Goal: Task Accomplishment & Management: Manage account settings

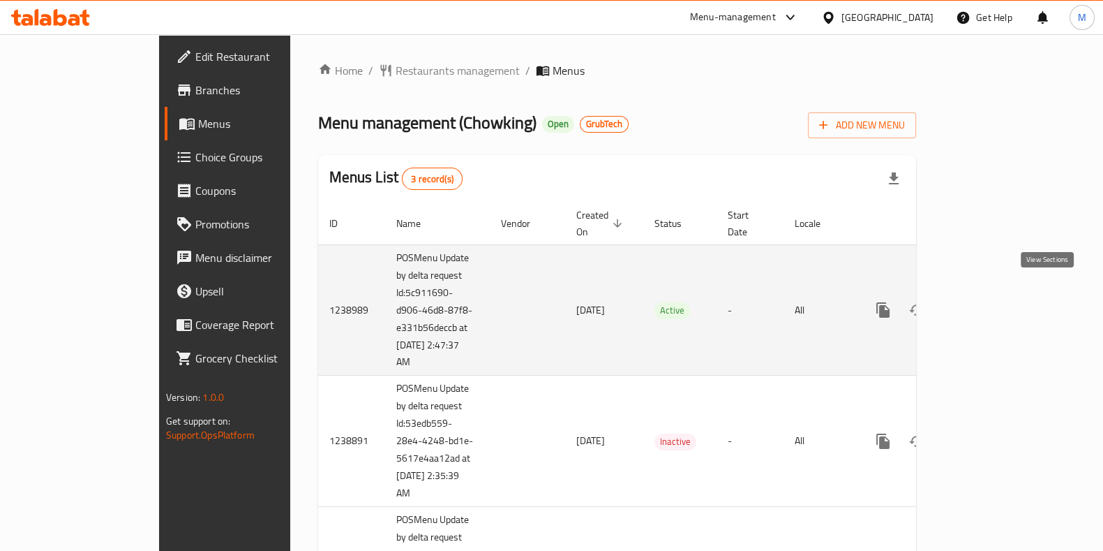
click at [992, 301] on icon "enhanced table" at bounding box center [984, 309] width 17 height 17
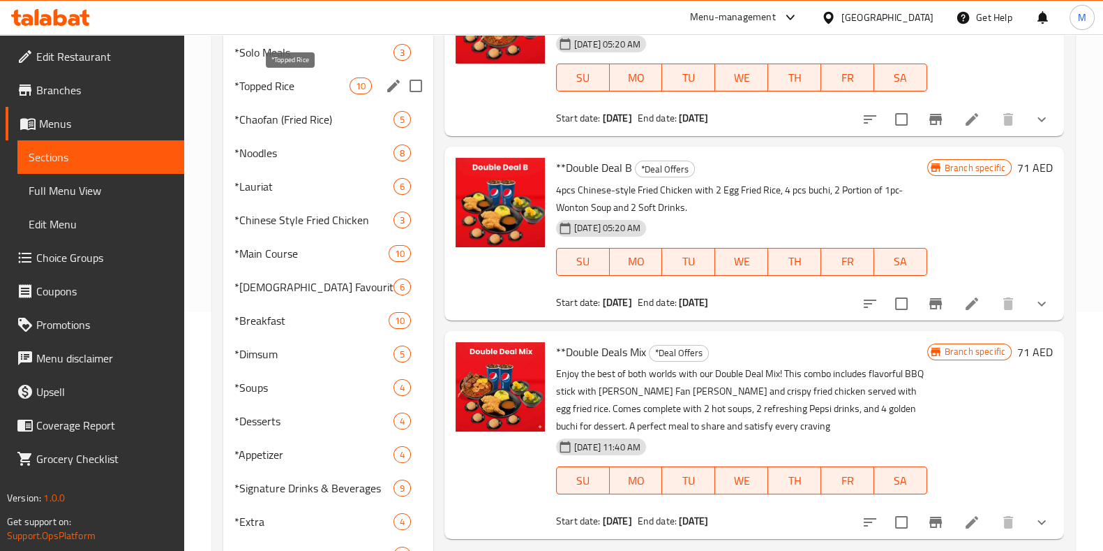
scroll to position [304, 0]
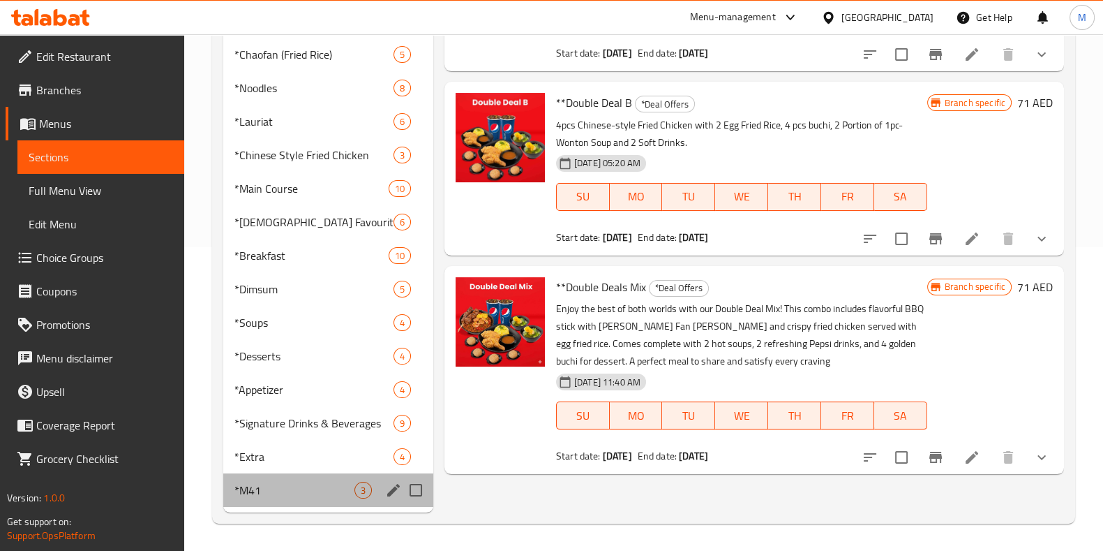
click at [273, 500] on div "*M41 3" at bounding box center [328, 489] width 210 height 33
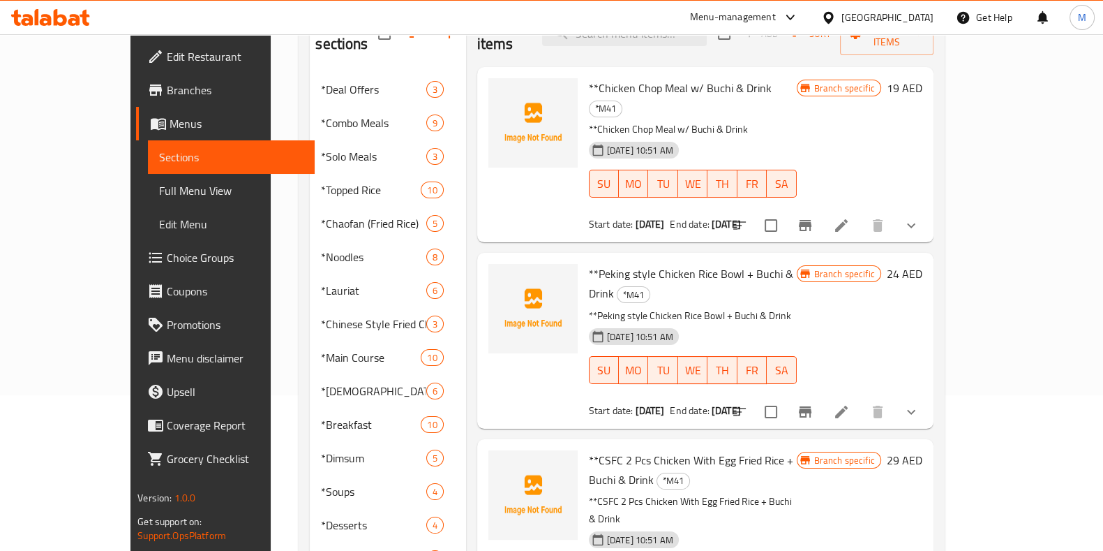
scroll to position [262, 0]
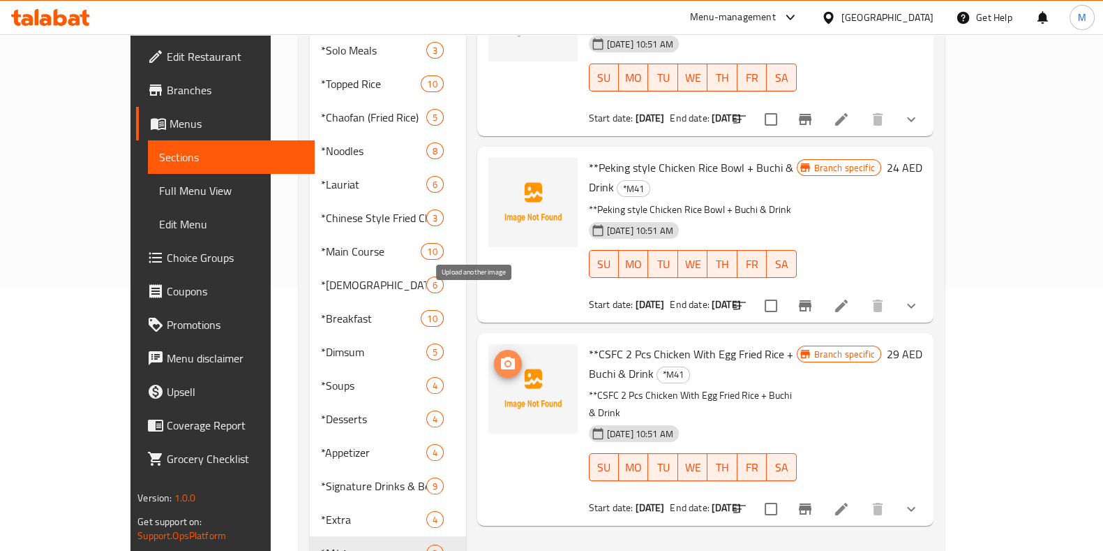
click at [494, 355] on span "upload picture" at bounding box center [508, 363] width 28 height 17
click at [500, 355] on icon "upload picture" at bounding box center [508, 363] width 17 height 17
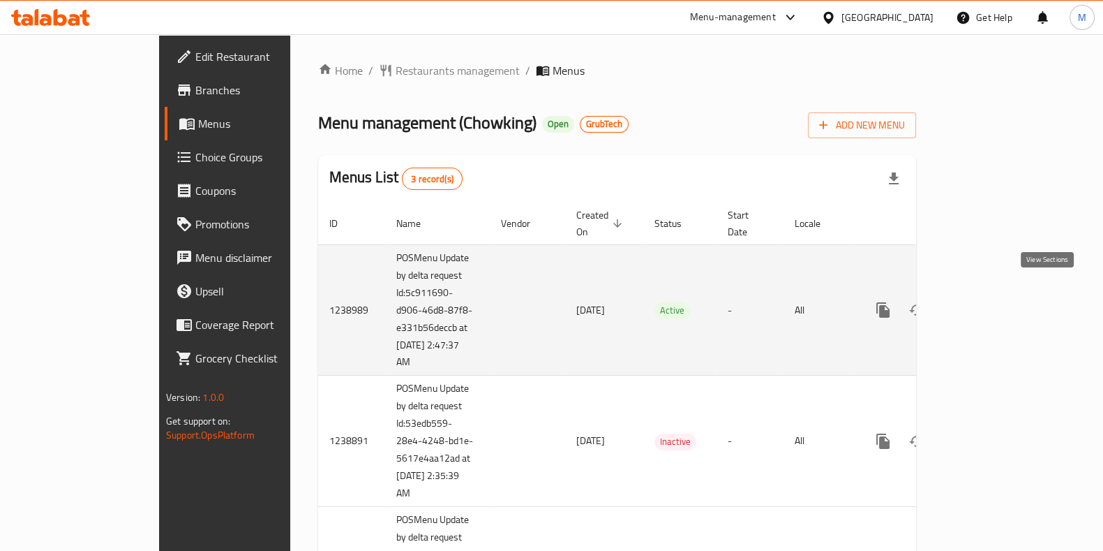
click at [1001, 298] on link "enhanced table" at bounding box center [983, 309] width 33 height 33
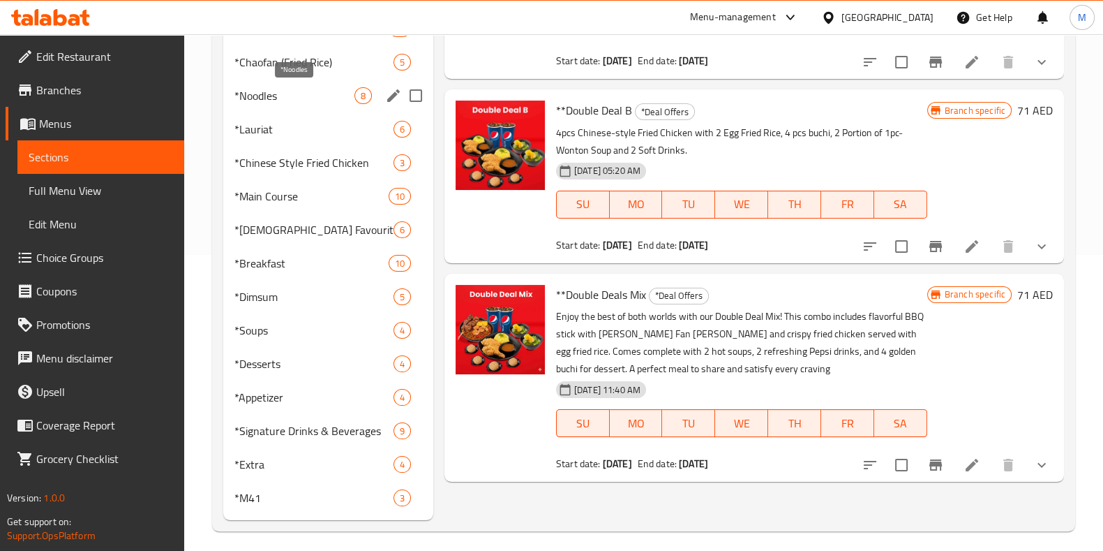
scroll to position [304, 0]
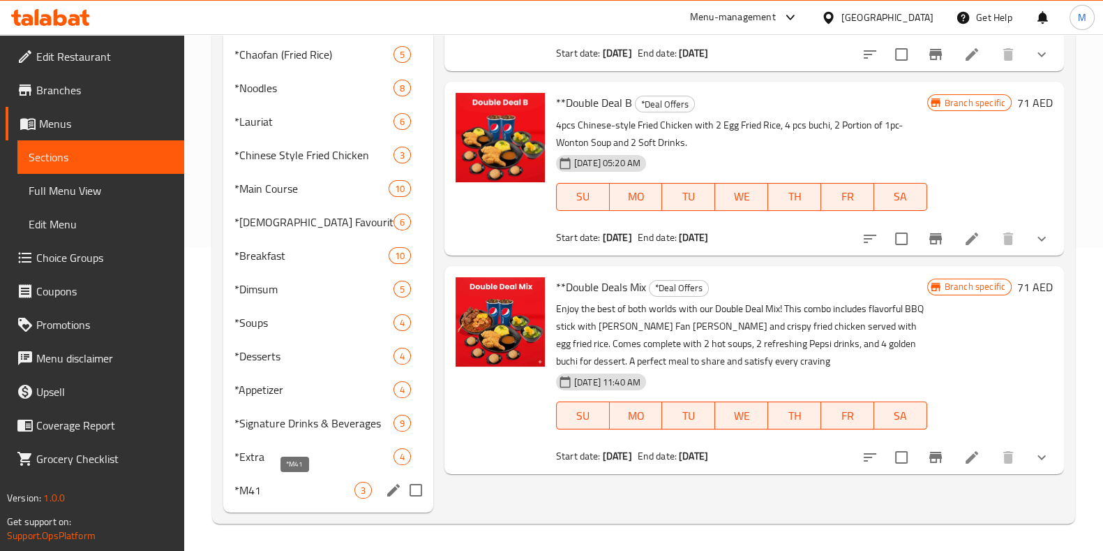
click at [309, 496] on span "*M41" at bounding box center [294, 490] width 120 height 17
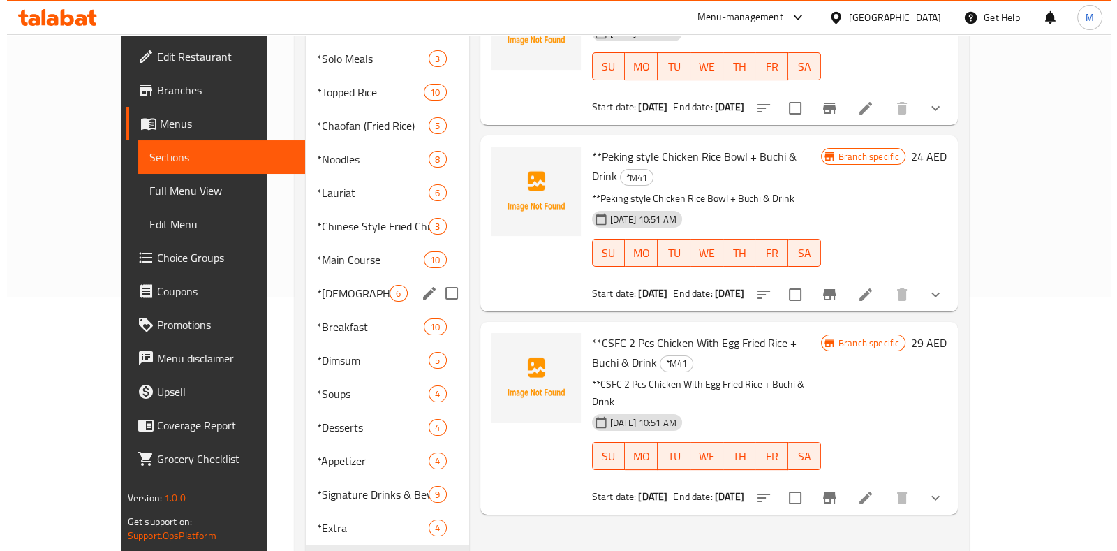
scroll to position [304, 0]
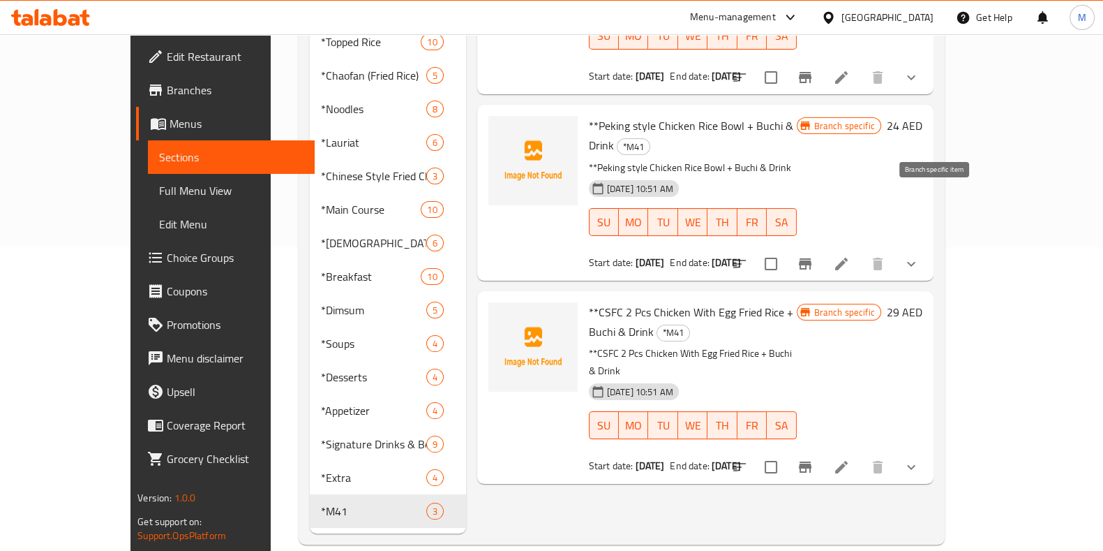
click at [814, 255] on icon "Branch-specific-item" at bounding box center [805, 263] width 17 height 17
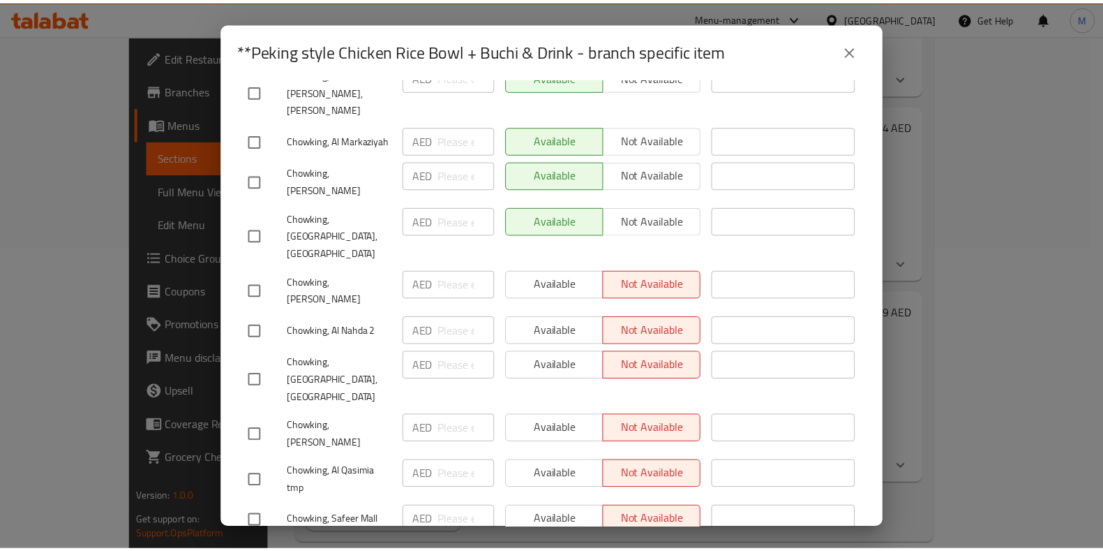
scroll to position [1133, 0]
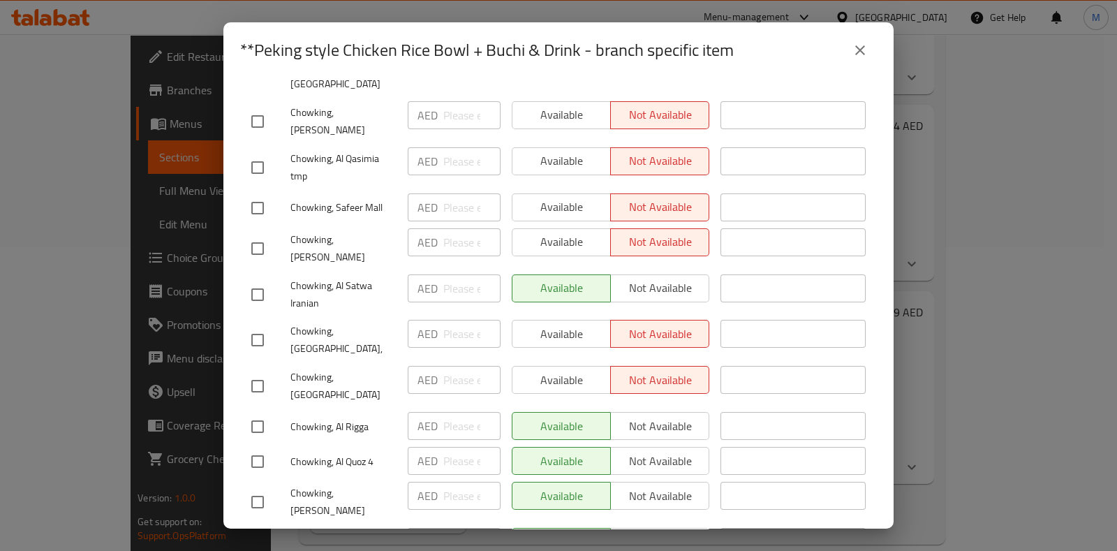
click at [870, 46] on button "close" at bounding box center [859, 49] width 33 height 33
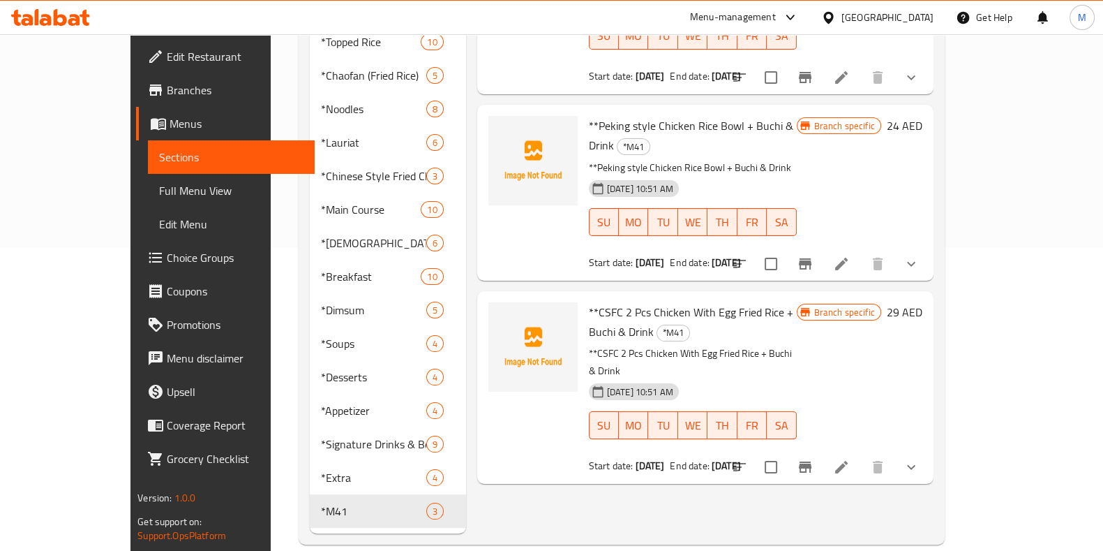
scroll to position [0, 0]
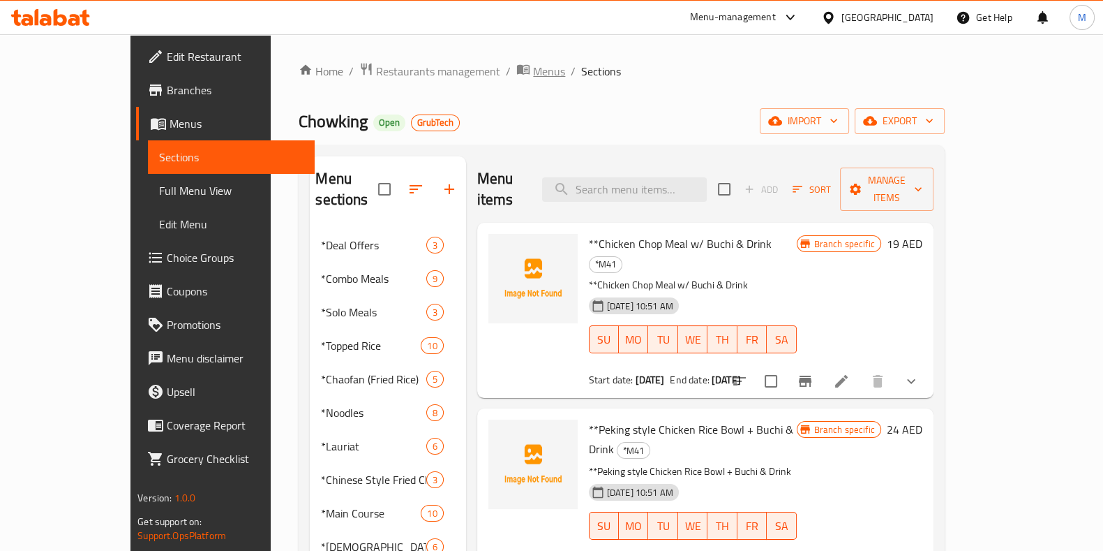
click at [533, 66] on span "Menus" at bounding box center [549, 71] width 32 height 17
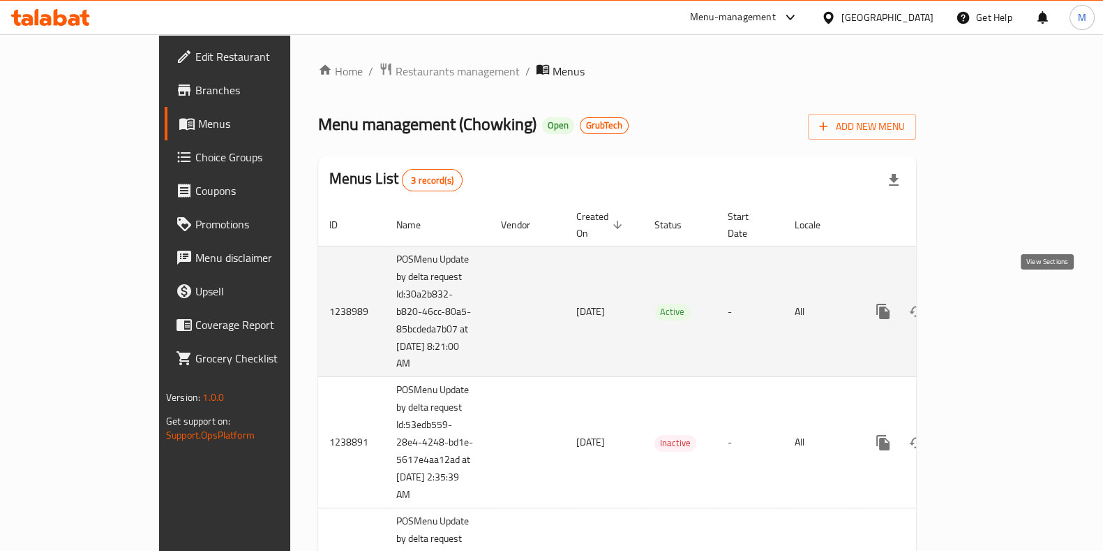
click at [1001, 295] on link "enhanced table" at bounding box center [983, 311] width 33 height 33
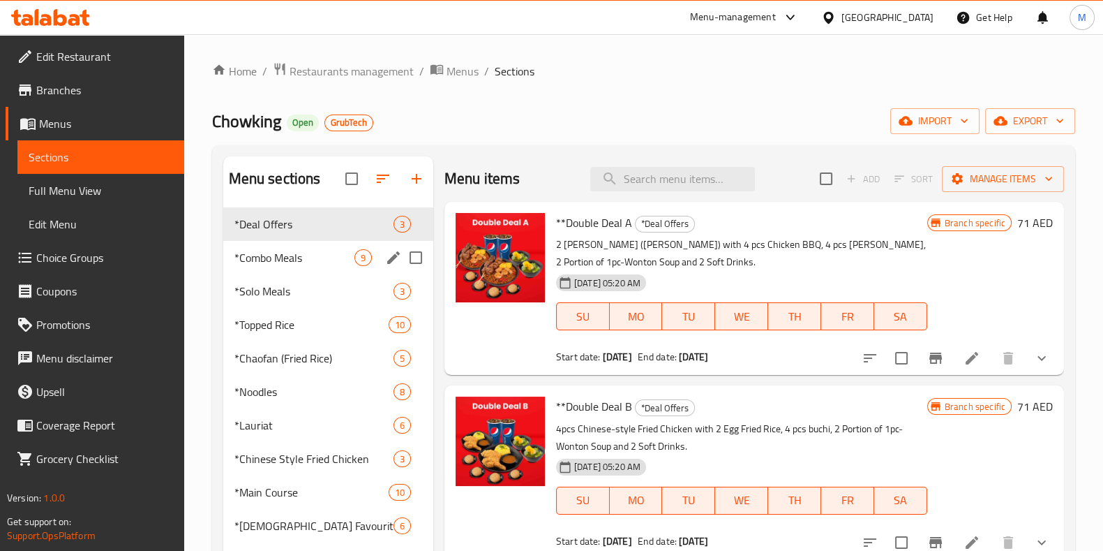
scroll to position [304, 0]
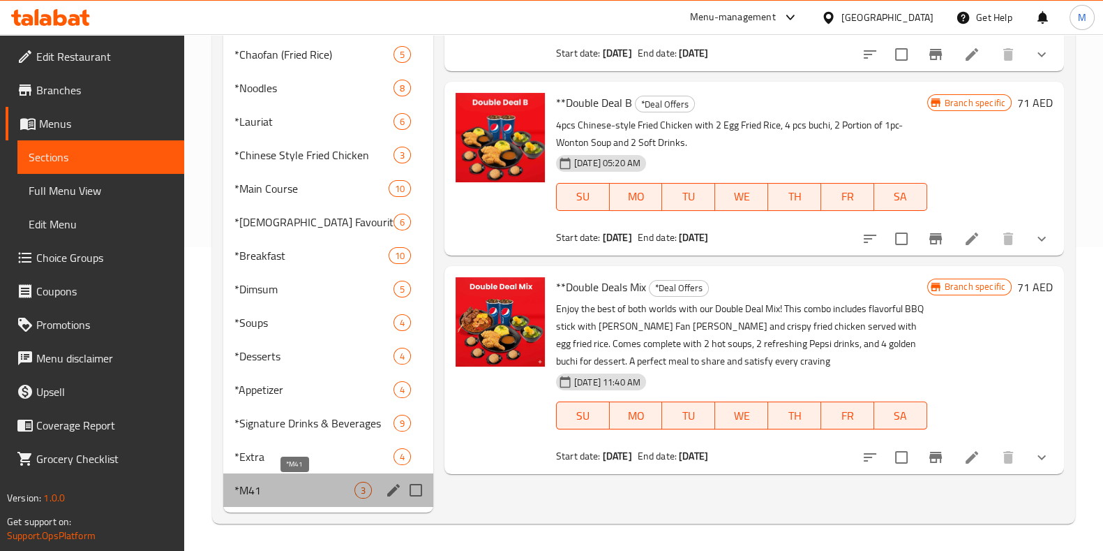
click at [285, 491] on span "*M41" at bounding box center [294, 490] width 120 height 17
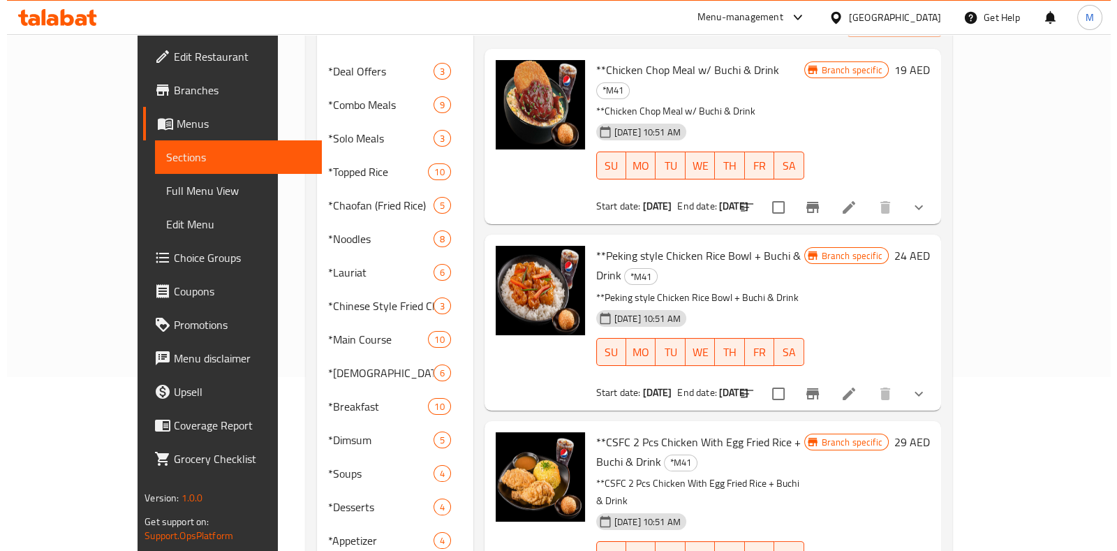
scroll to position [175, 0]
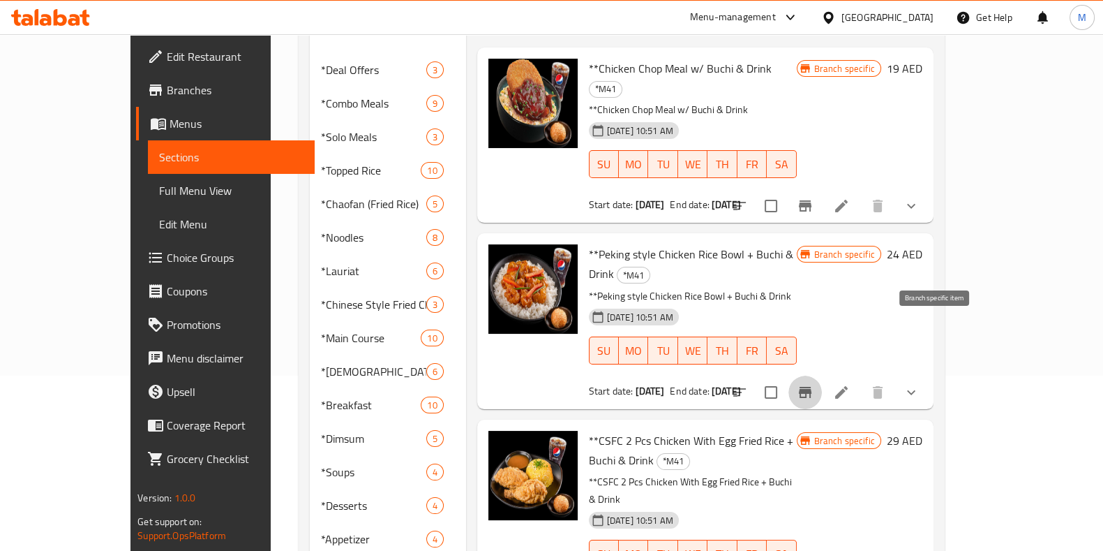
click at [812, 387] on icon "Branch-specific-item" at bounding box center [805, 392] width 13 height 11
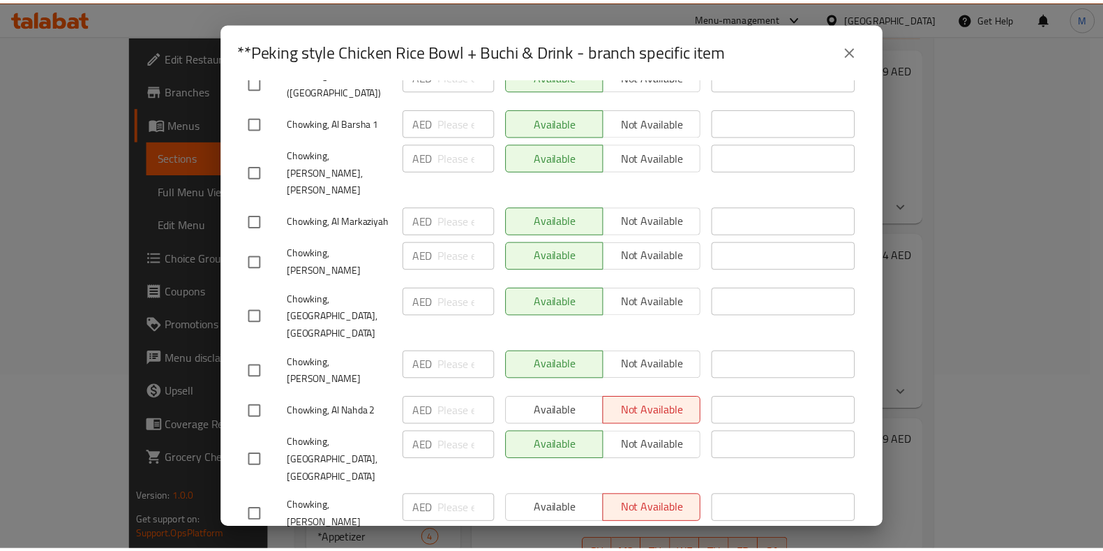
scroll to position [740, 0]
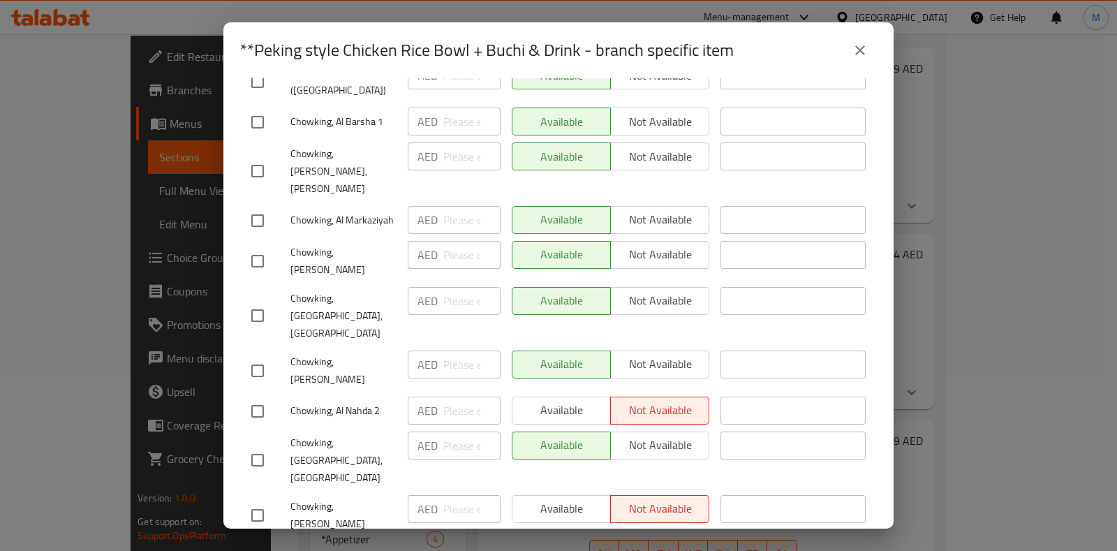
click at [856, 47] on icon "close" at bounding box center [860, 50] width 10 height 10
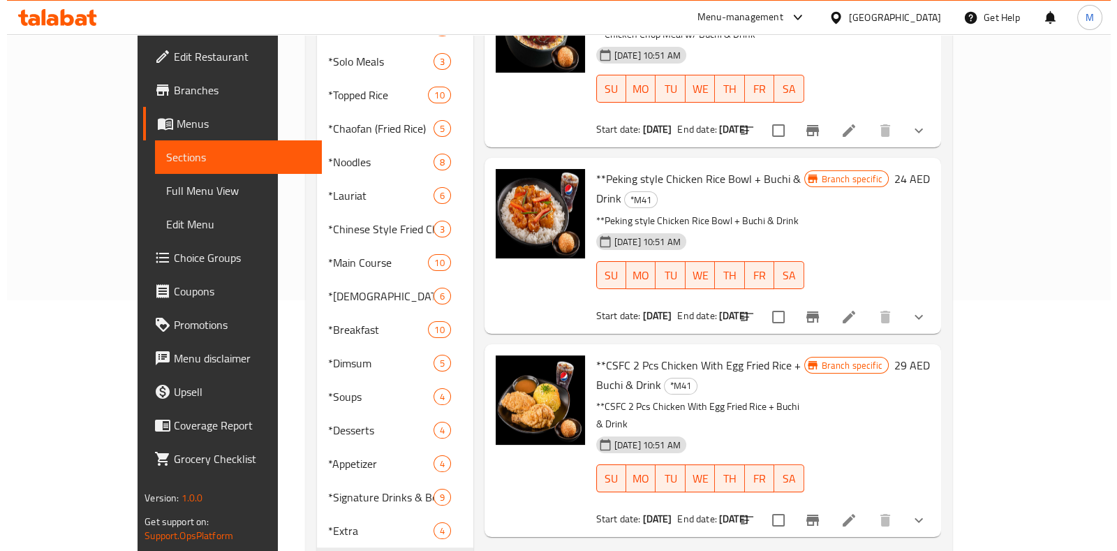
scroll to position [252, 0]
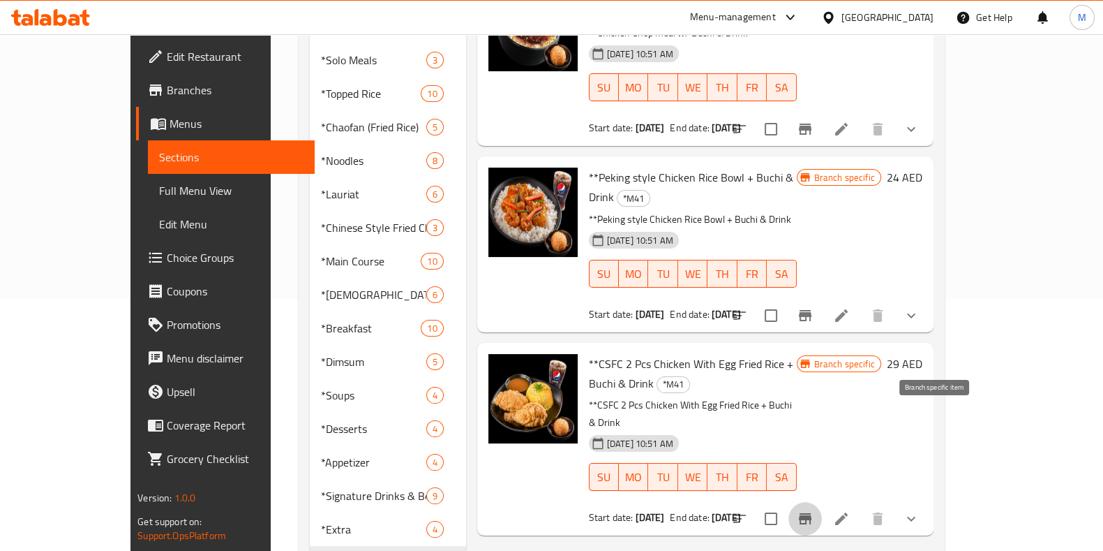
click at [814, 510] on icon "Branch-specific-item" at bounding box center [805, 518] width 17 height 17
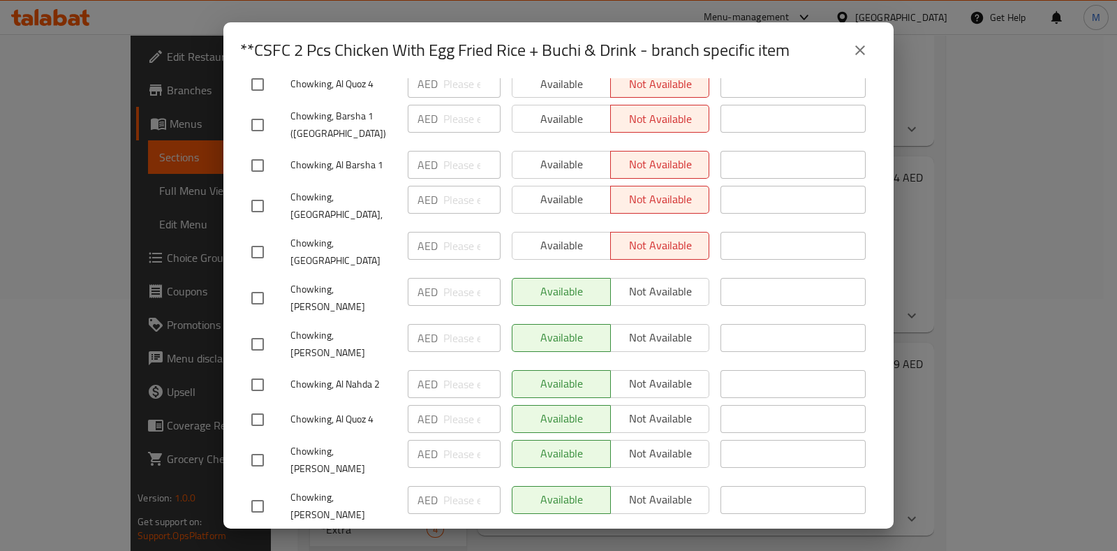
scroll to position [797, 0]
click at [853, 45] on icon "close" at bounding box center [859, 50] width 17 height 17
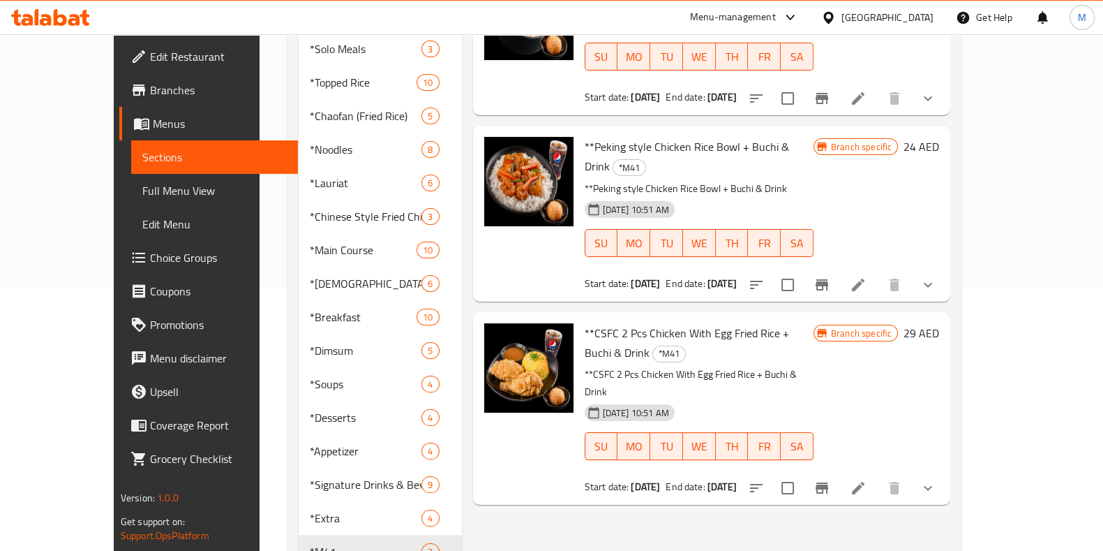
scroll to position [304, 0]
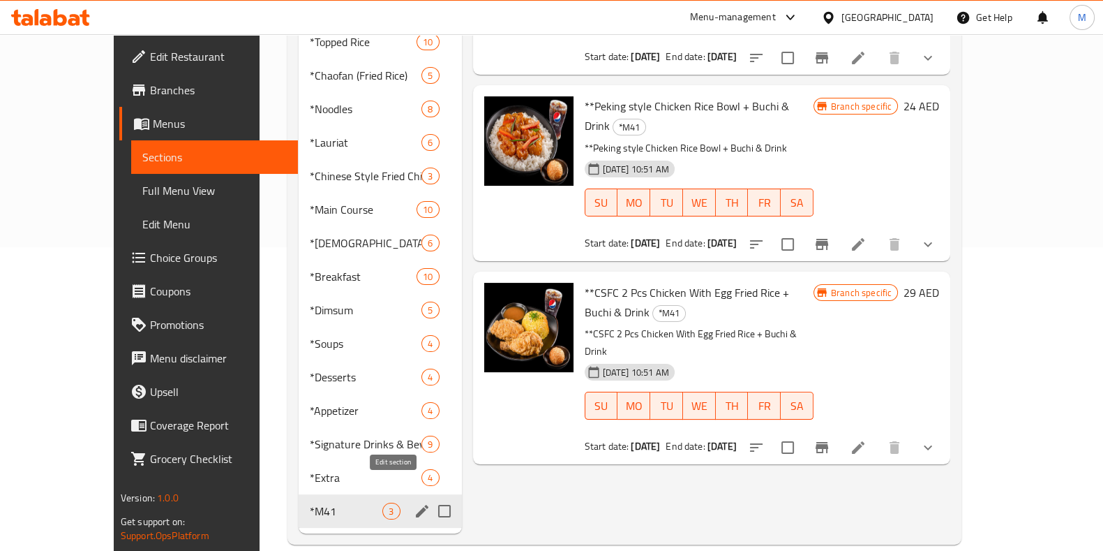
click at [414, 502] on icon "edit" at bounding box center [422, 510] width 17 height 17
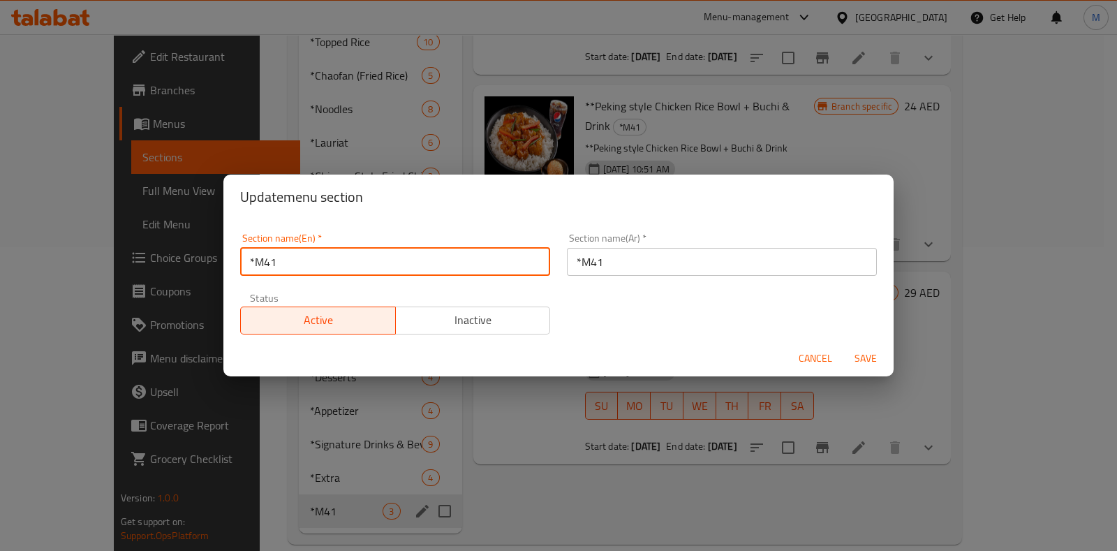
drag, startPoint x: 248, startPoint y: 264, endPoint x: 281, endPoint y: 291, distance: 42.6
click at [248, 265] on input "*M41" at bounding box center [395, 262] width 310 height 28
type input "M41"
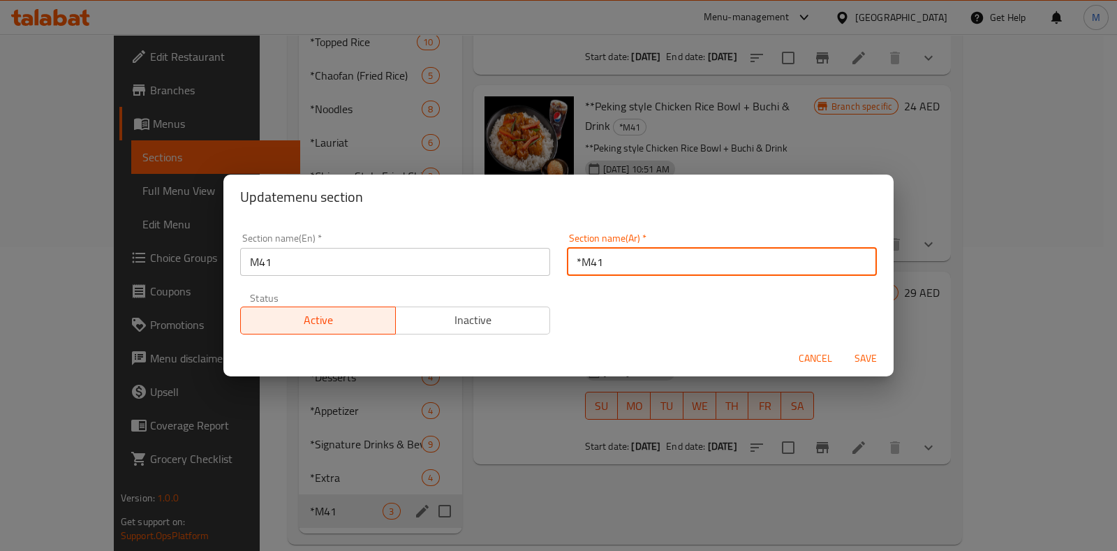
click at [574, 256] on input "*M41" at bounding box center [722, 262] width 310 height 28
type input "M41"
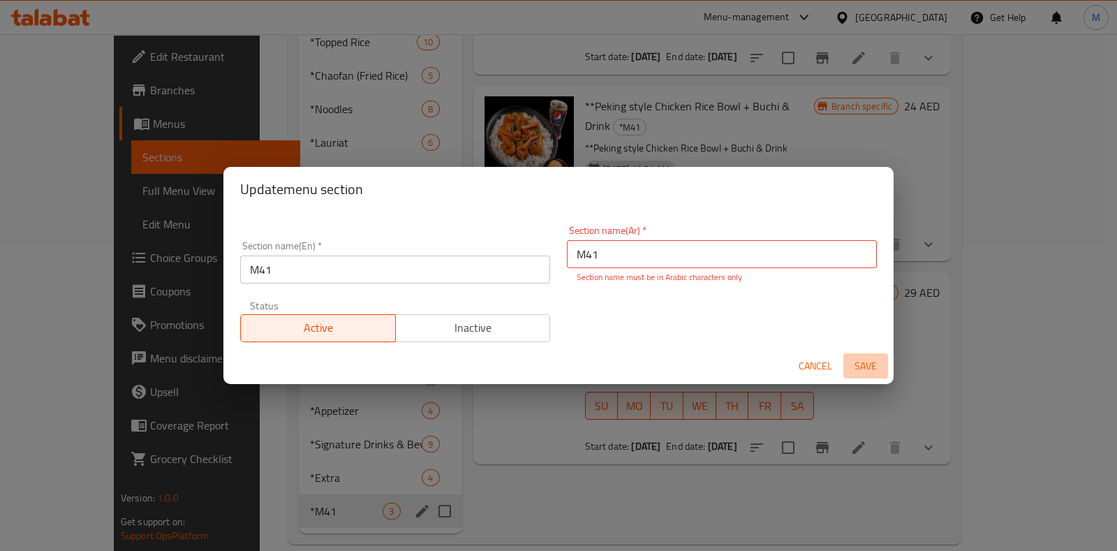
click at [858, 357] on span "Save" at bounding box center [865, 365] width 33 height 17
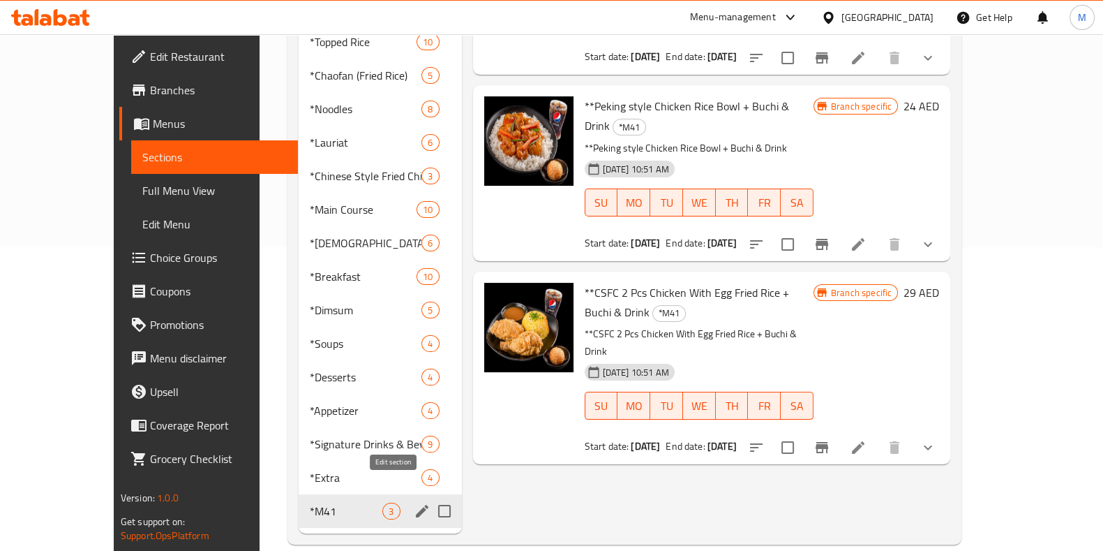
click at [414, 502] on icon "edit" at bounding box center [422, 510] width 17 height 17
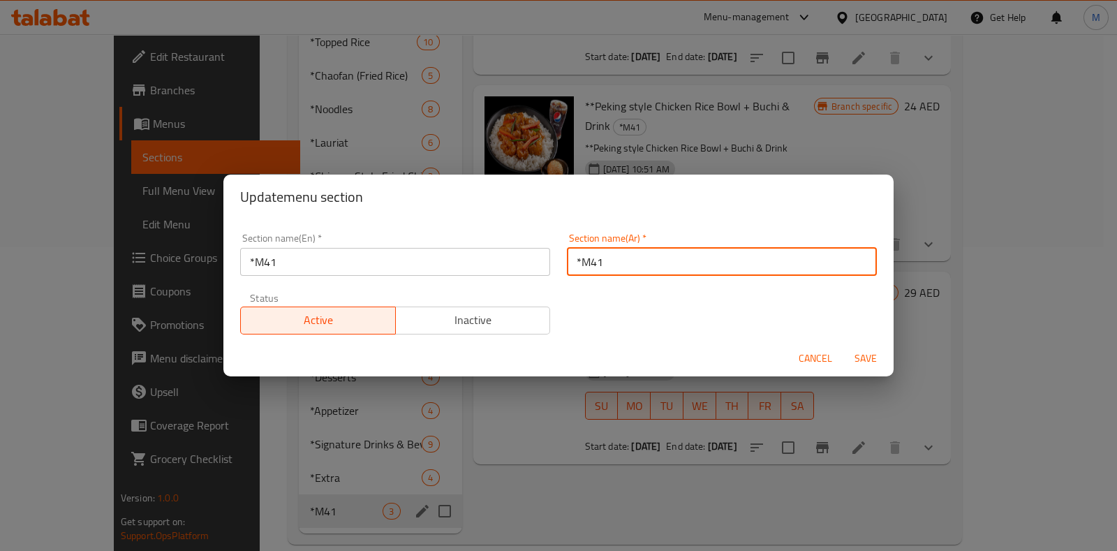
drag, startPoint x: 656, startPoint y: 248, endPoint x: 646, endPoint y: 253, distance: 11.3
click at [656, 250] on input "*M41" at bounding box center [722, 262] width 310 height 28
paste input "م"
type input "م41"
click at [248, 259] on input "*M41" at bounding box center [395, 262] width 310 height 28
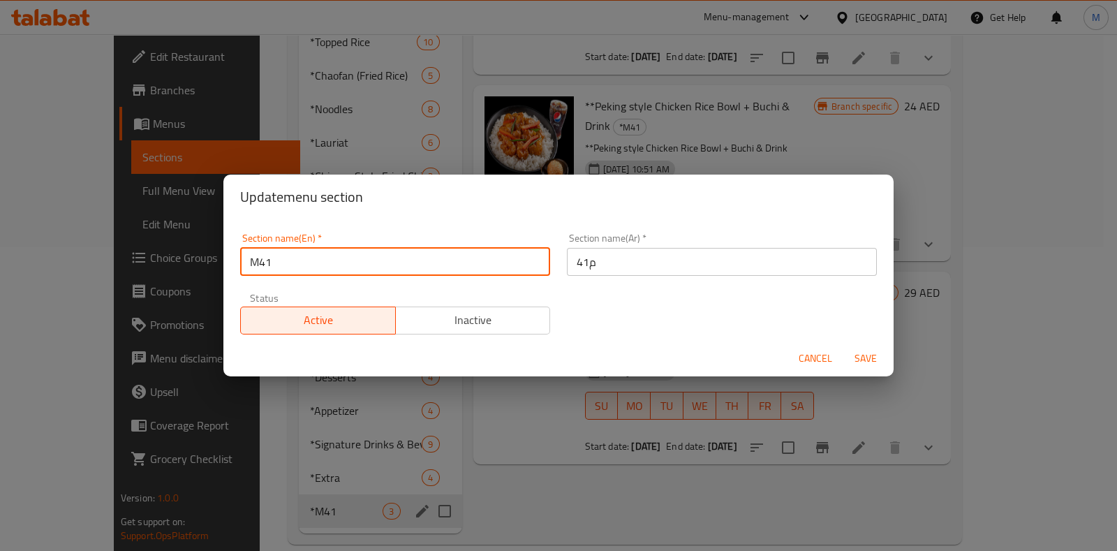
type input "M41"
click at [843, 345] on button "Save" at bounding box center [865, 358] width 45 height 26
